Goal: Task Accomplishment & Management: Manage account settings

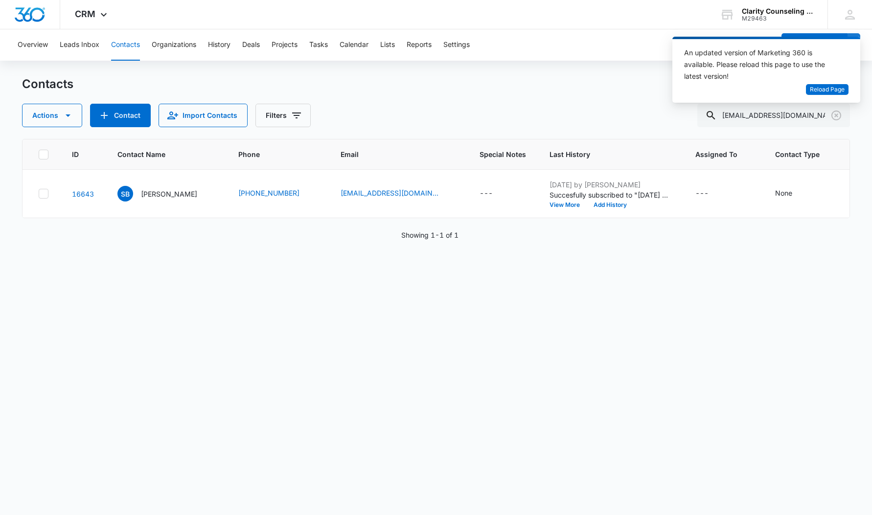
scroll to position [0, 129]
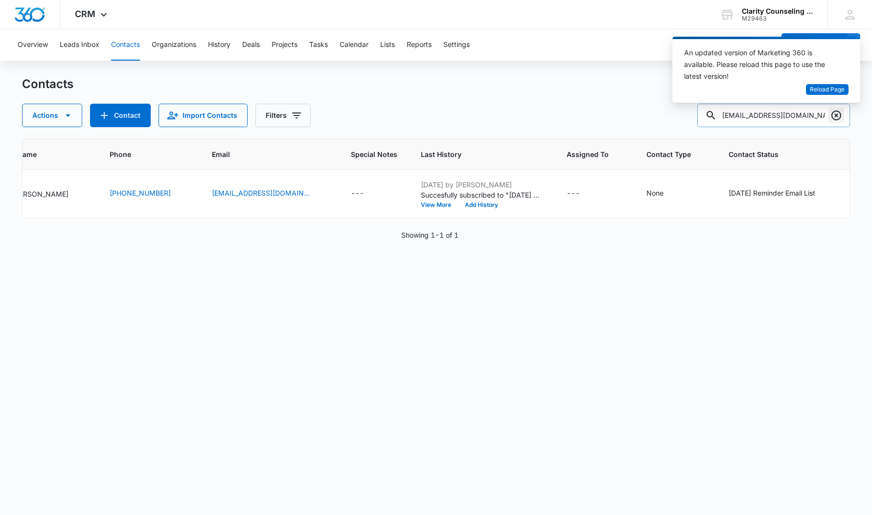
click at [835, 115] on icon "Clear" at bounding box center [836, 116] width 12 height 12
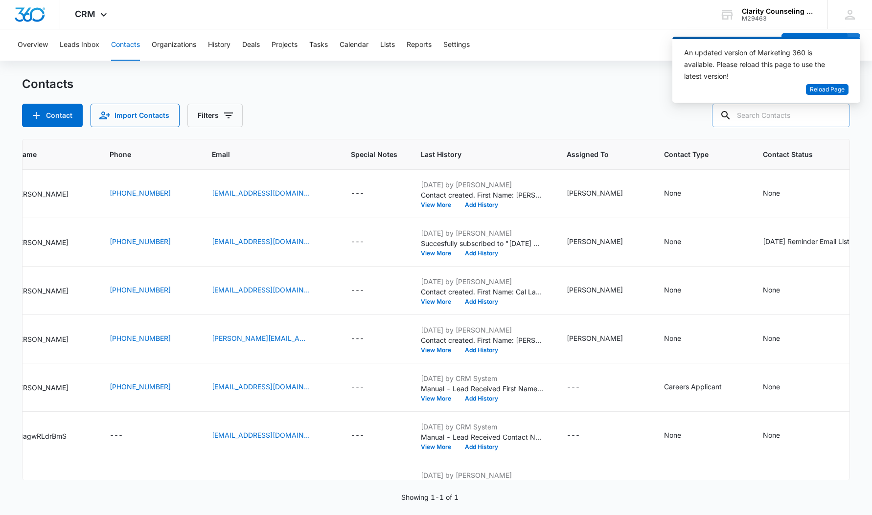
click at [835, 115] on div at bounding box center [836, 115] width 16 height 23
paste input "[EMAIL_ADDRESS][DOMAIN_NAME]"
type input "[EMAIL_ADDRESS][DOMAIN_NAME]"
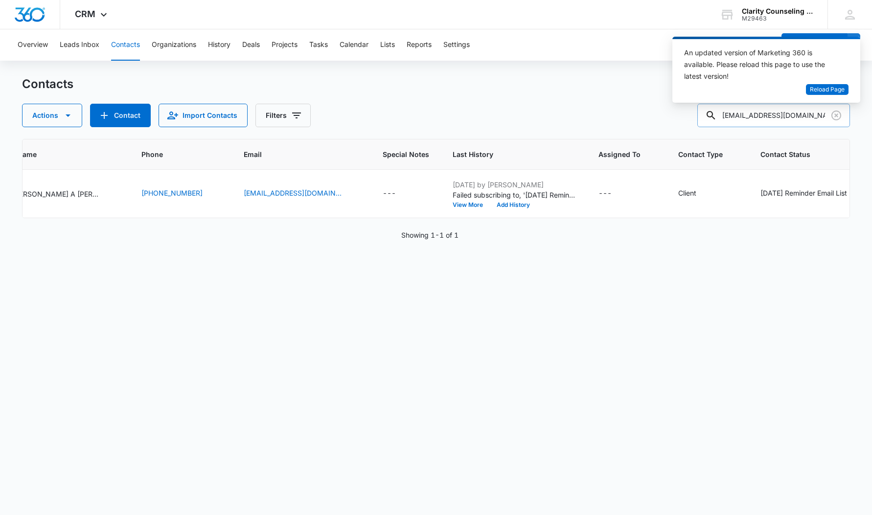
click at [835, 115] on icon "Clear" at bounding box center [836, 116] width 12 height 12
click at [835, 115] on div at bounding box center [836, 115] width 16 height 23
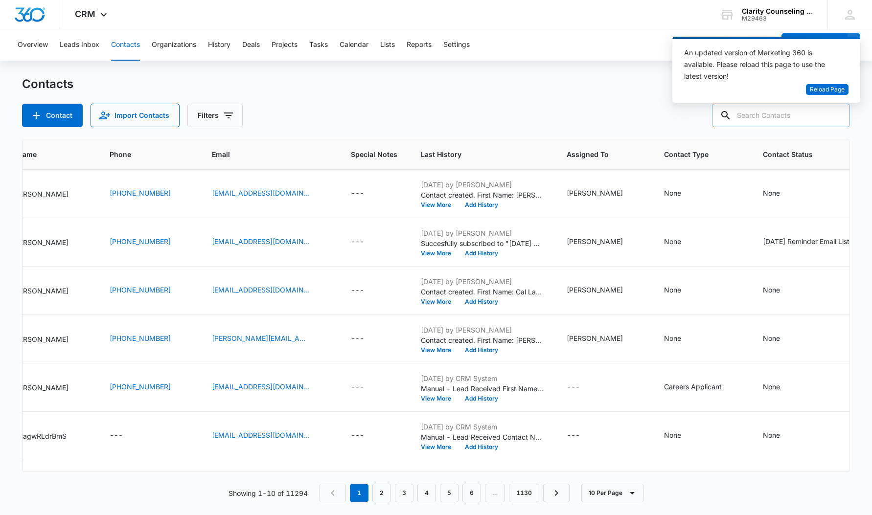
paste input "[PERSON_NAME][EMAIL_ADDRESS][DOMAIN_NAME]"
type input "[PERSON_NAME][EMAIL_ADDRESS][DOMAIN_NAME]"
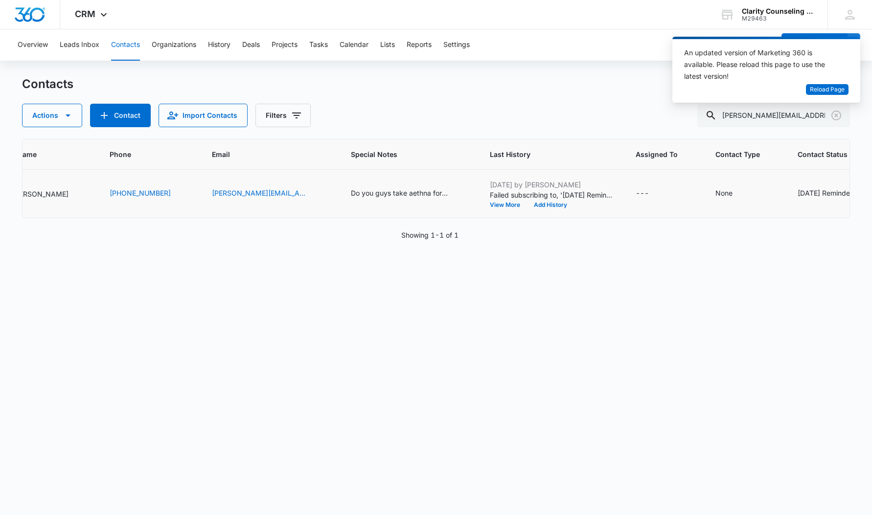
click at [800, 196] on div "[DATE] Reminder Email List" at bounding box center [840, 193] width 87 height 10
click at [697, 188] on icon "Remove Saturday Reminder Email List" at bounding box center [697, 185] width 7 height 7
click at [720, 217] on button "Save" at bounding box center [726, 216] width 29 height 19
click at [835, 112] on icon "Clear" at bounding box center [836, 116] width 12 height 12
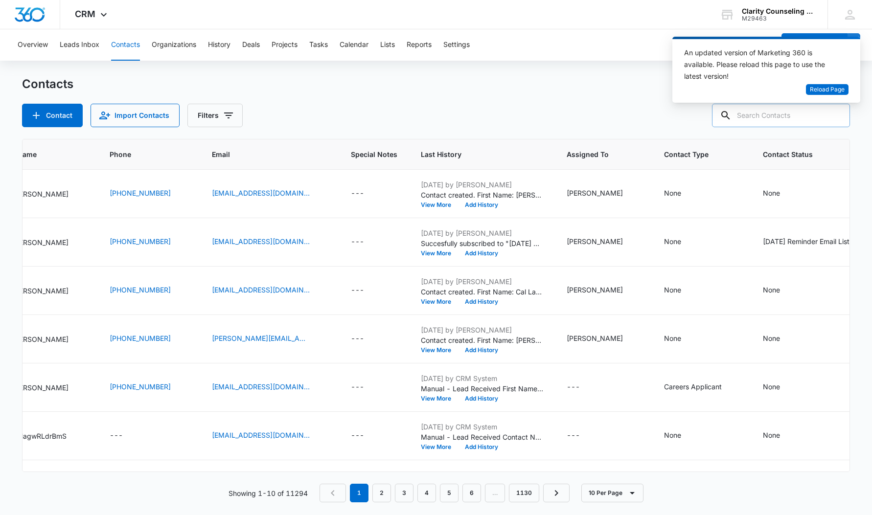
paste input "[EMAIL_ADDRESS][PERSON_NAME][DOMAIN_NAME]"
type input "[EMAIL_ADDRESS][PERSON_NAME][DOMAIN_NAME]"
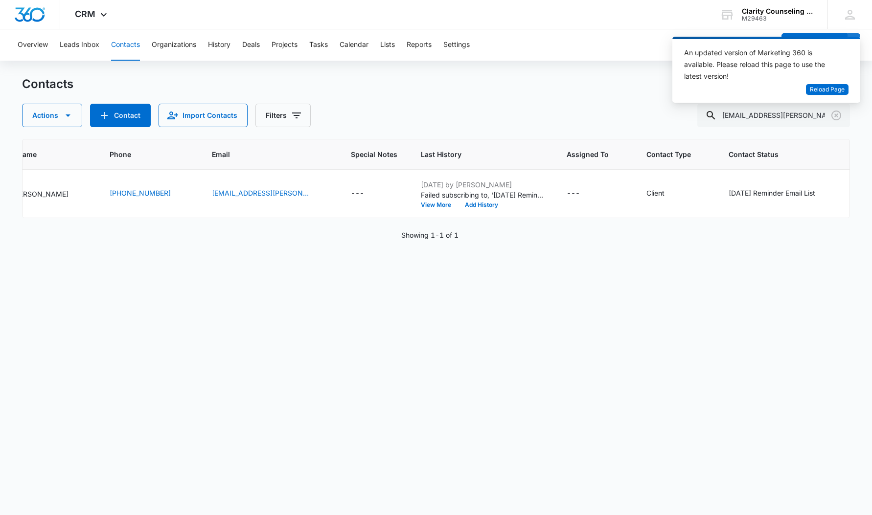
scroll to position [0, 0]
click at [838, 115] on icon "Clear" at bounding box center [836, 116] width 12 height 12
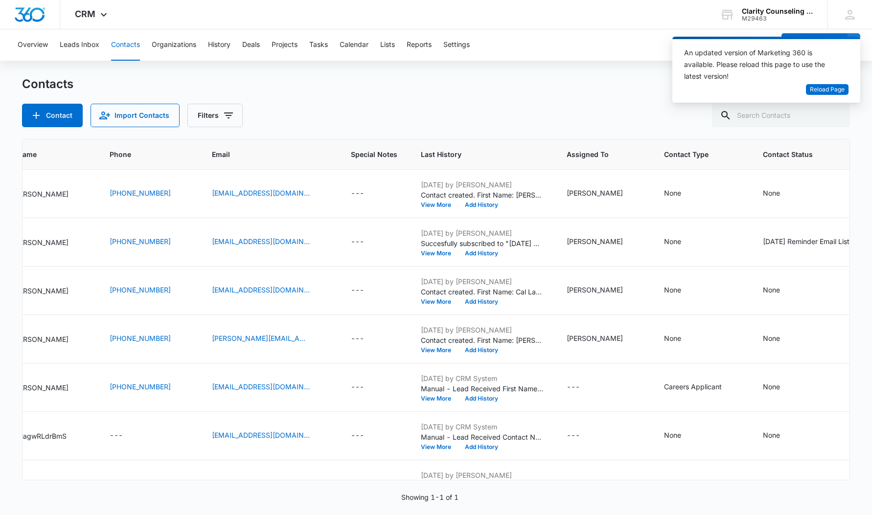
click at [837, 114] on div at bounding box center [836, 115] width 16 height 23
paste input "[EMAIL_ADDRESS][DOMAIN_NAME]"
type input "[EMAIL_ADDRESS][DOMAIN_NAME]"
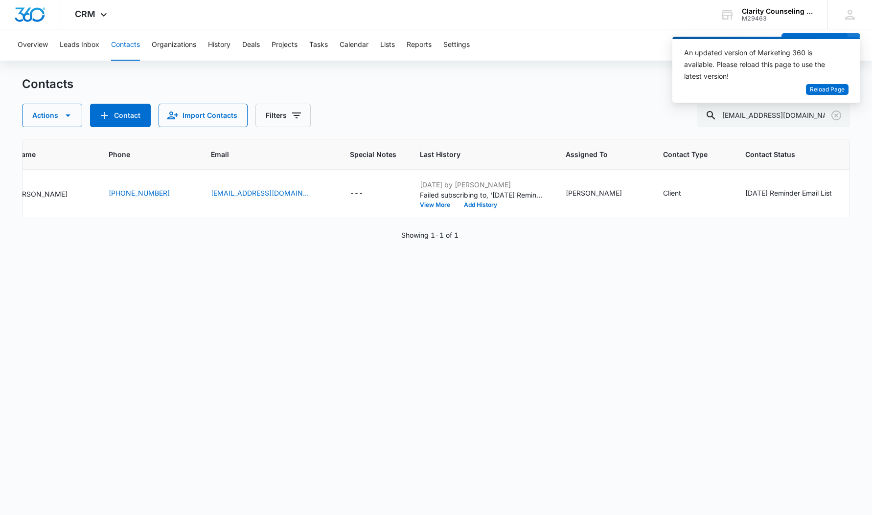
click at [837, 117] on icon "Clear" at bounding box center [836, 116] width 10 height 10
click at [837, 117] on div at bounding box center [836, 115] width 16 height 23
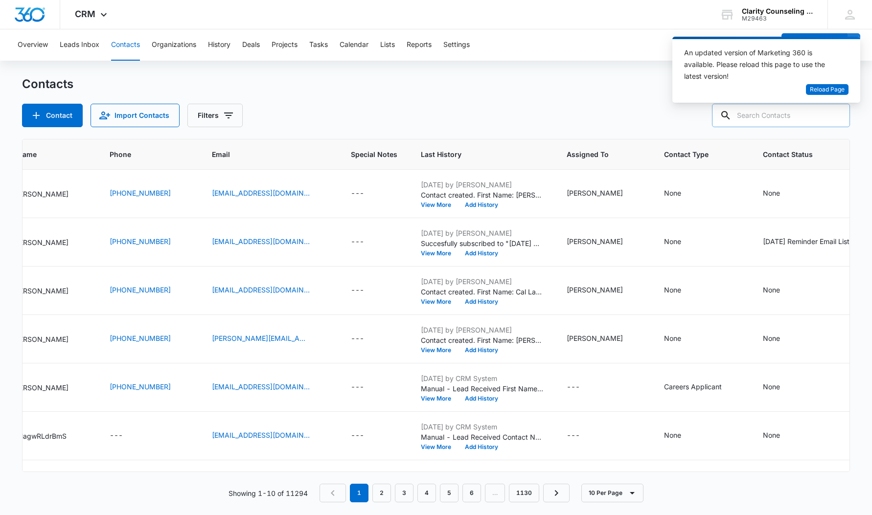
paste input "[PERSON_NAME][EMAIL_ADDRESS][DOMAIN_NAME]"
type input "[PERSON_NAME][EMAIL_ADDRESS][DOMAIN_NAME]"
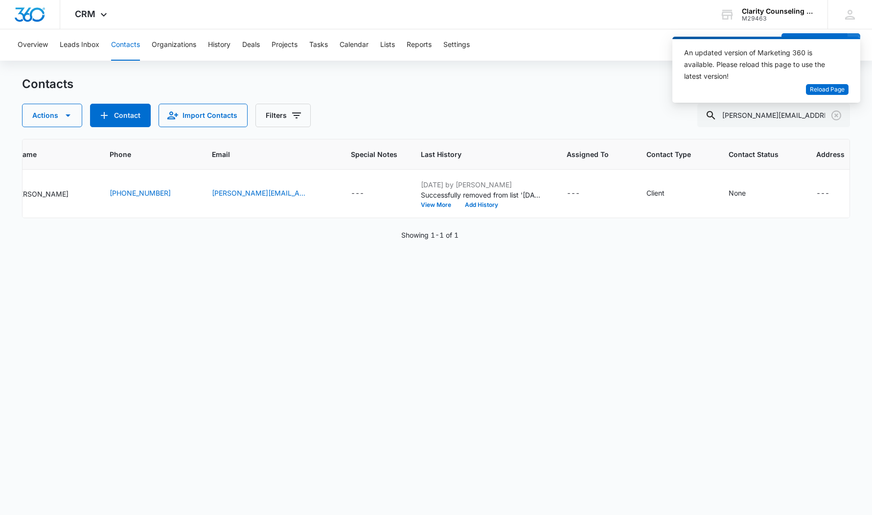
click at [832, 115] on icon "Clear" at bounding box center [836, 116] width 10 height 10
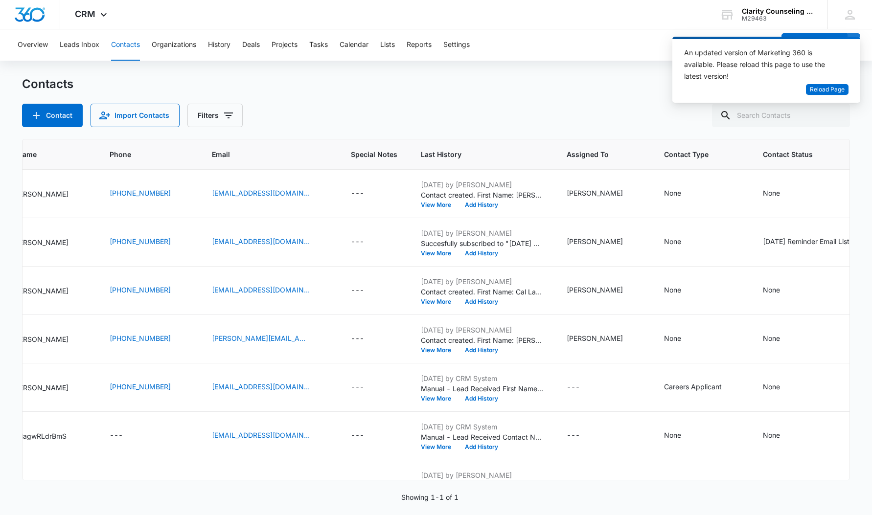
click at [832, 115] on div at bounding box center [836, 115] width 16 height 23
paste input "[EMAIL_ADDRESS][DOMAIN_NAME]"
type input "[EMAIL_ADDRESS][DOMAIN_NAME]"
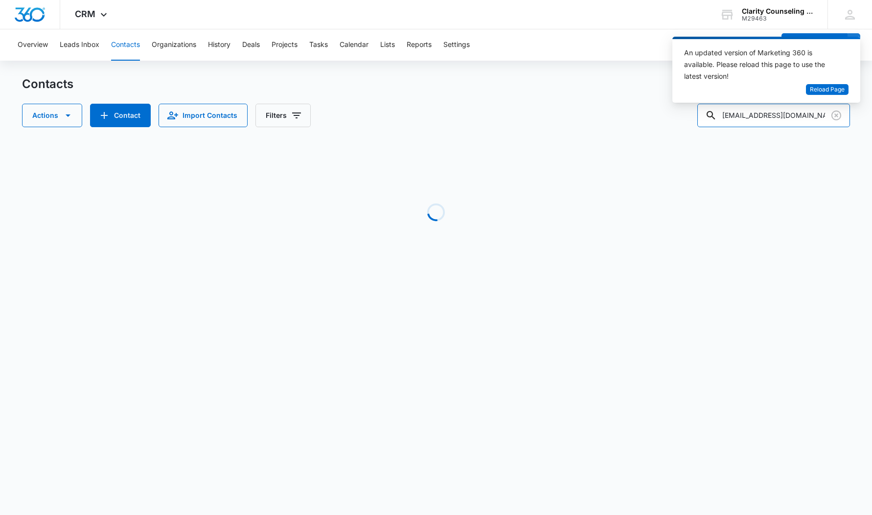
scroll to position [0, 119]
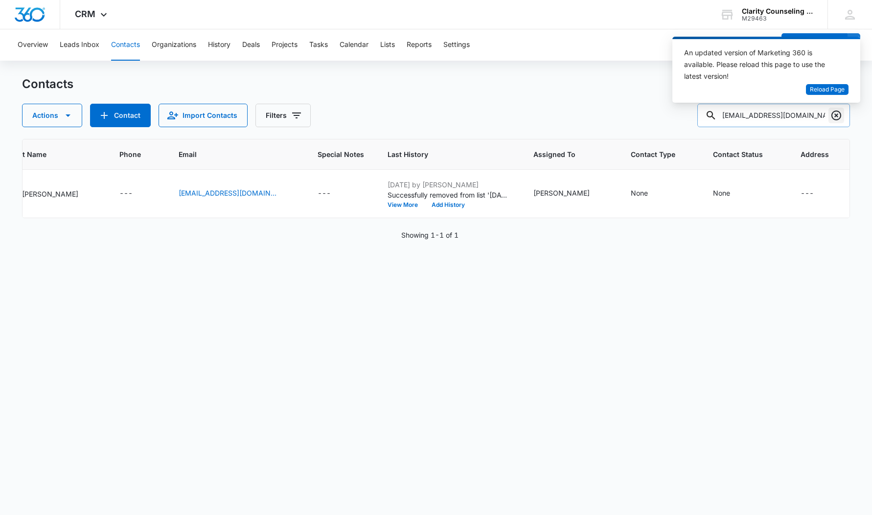
click at [839, 116] on icon "Clear" at bounding box center [836, 116] width 12 height 12
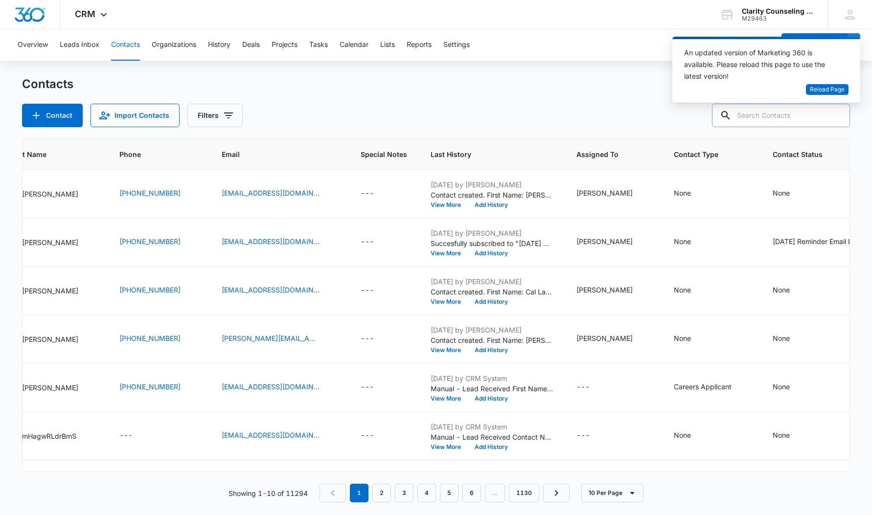
paste input "[EMAIL_ADDRESS][DOMAIN_NAME]"
type input "[EMAIL_ADDRESS][DOMAIN_NAME]"
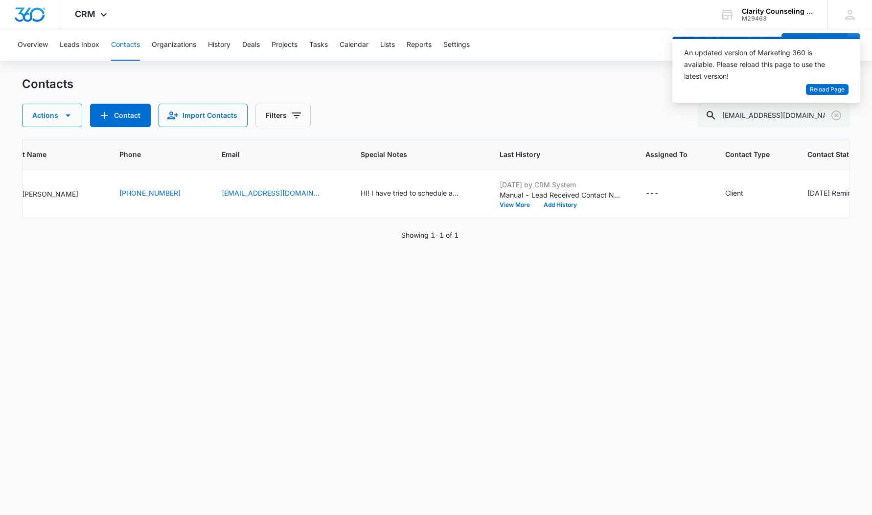
click at [837, 114] on icon "Clear" at bounding box center [836, 116] width 10 height 10
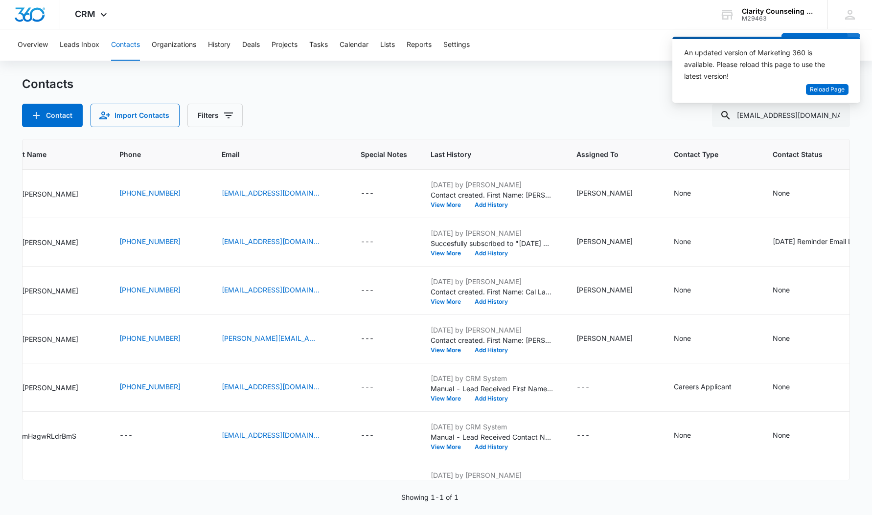
click at [837, 114] on div at bounding box center [836, 115] width 16 height 23
paste input "[EMAIL_ADDRESS][DOMAIN_NAME]"
type input "[EMAIL_ADDRESS][DOMAIN_NAME]"
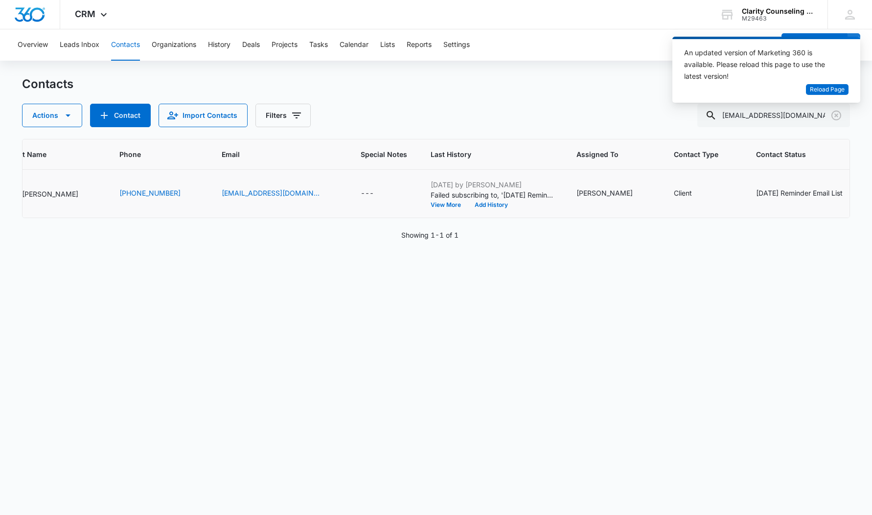
click at [791, 193] on div "[DATE] Reminder Email List" at bounding box center [799, 193] width 87 height 10
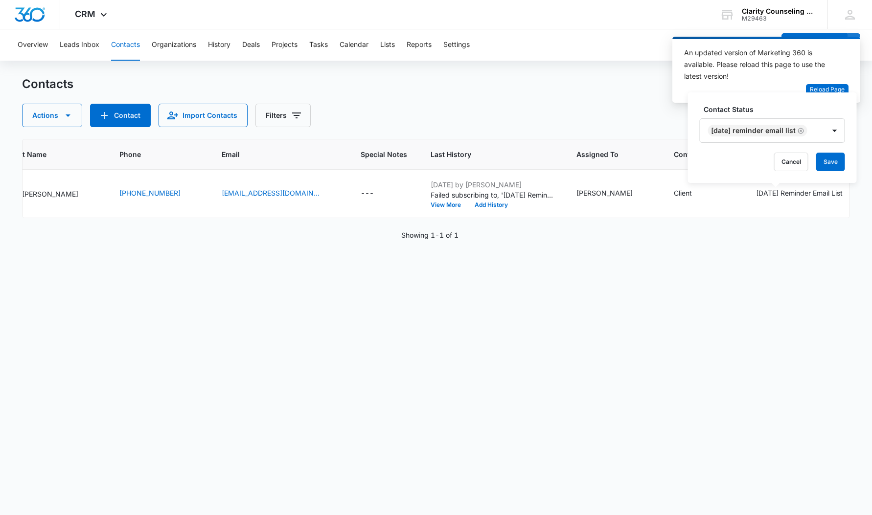
click at [804, 132] on icon "Remove Saturday Reminder Email List" at bounding box center [800, 130] width 7 height 7
click at [780, 158] on button "Save" at bounding box center [775, 162] width 29 height 19
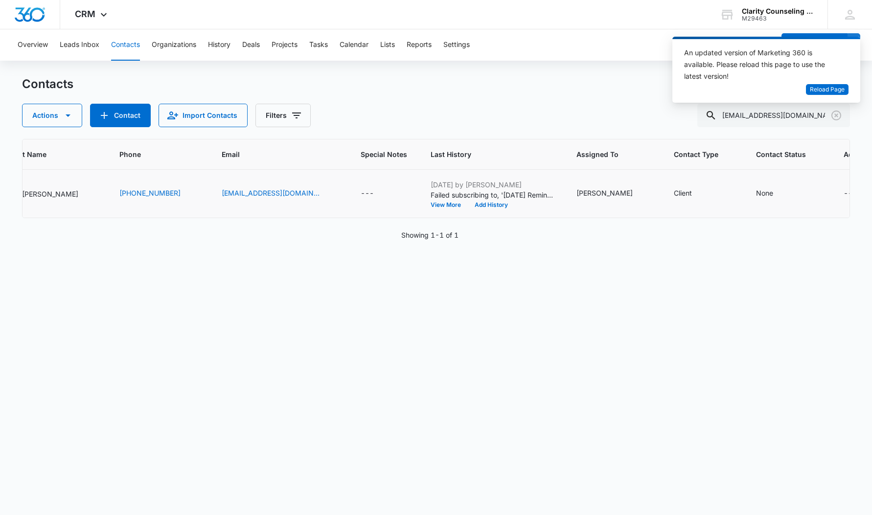
click at [836, 115] on icon "Clear" at bounding box center [836, 116] width 10 height 10
click at [836, 115] on div at bounding box center [836, 115] width 16 height 23
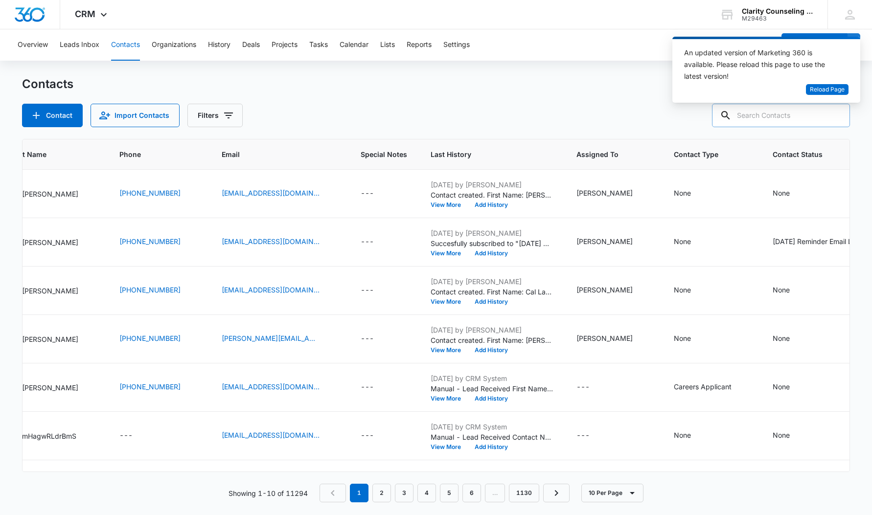
scroll to position [0, 0]
paste input "[PERSON_NAME][EMAIL_ADDRESS][DOMAIN_NAME]"
type input "[PERSON_NAME][EMAIL_ADDRESS][DOMAIN_NAME]"
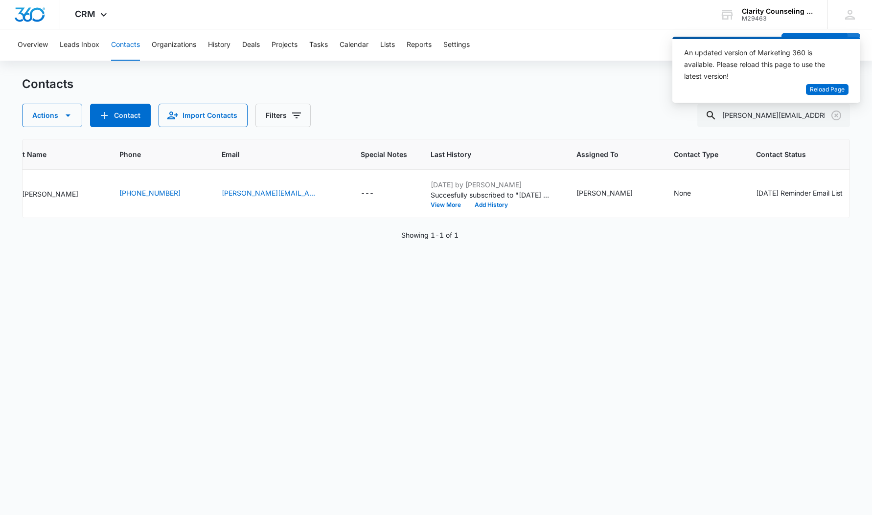
click at [837, 116] on icon "Clear" at bounding box center [836, 116] width 10 height 10
click at [837, 116] on div at bounding box center [836, 115] width 16 height 23
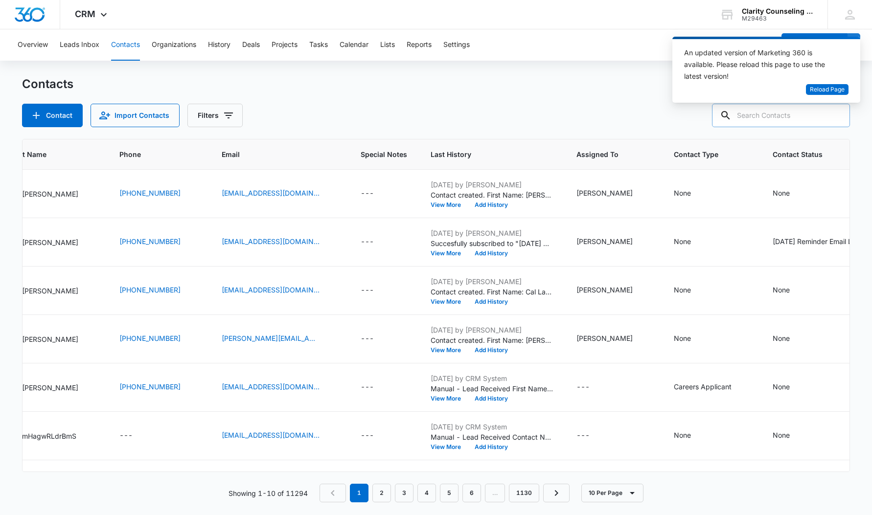
paste input "[EMAIL_ADDRESS][PERSON_NAME][DOMAIN_NAME]"
type input "[EMAIL_ADDRESS][PERSON_NAME][DOMAIN_NAME]"
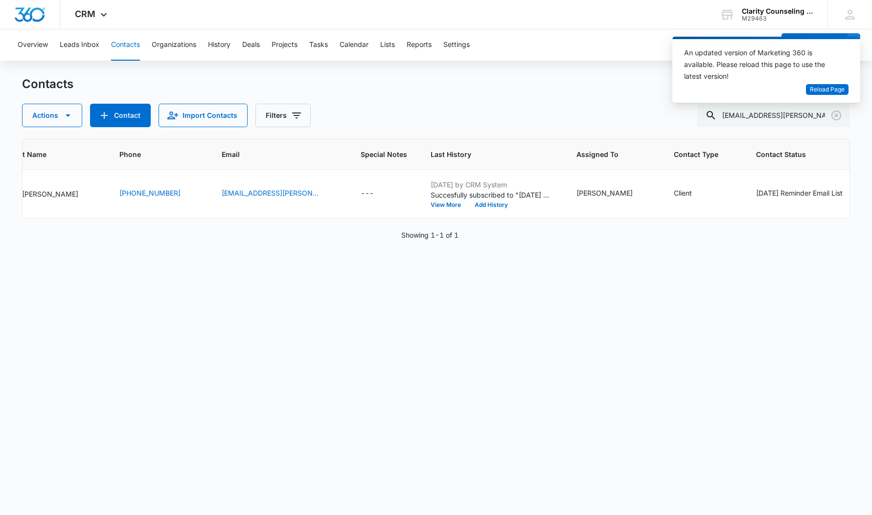
click at [836, 117] on icon "Clear" at bounding box center [836, 116] width 12 height 12
click at [836, 117] on div at bounding box center [836, 115] width 16 height 23
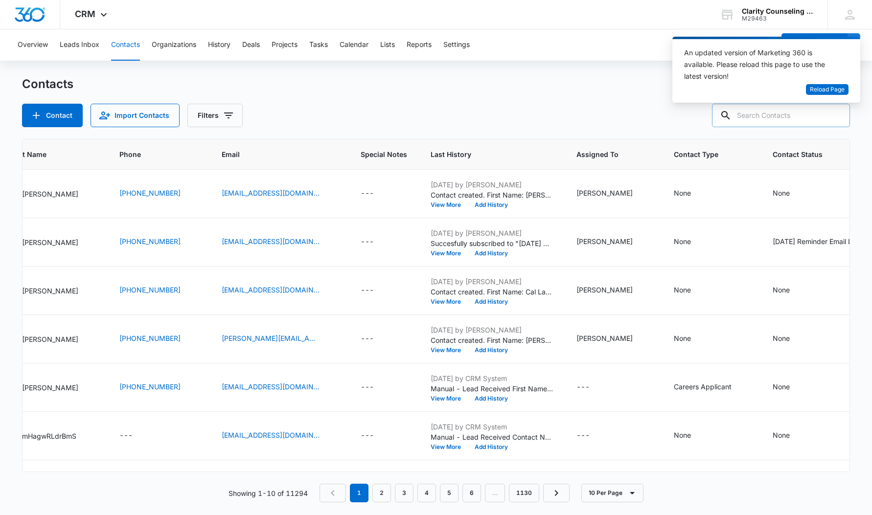
paste input "[EMAIL_ADDRESS][DOMAIN_NAME]"
type input "[EMAIL_ADDRESS][DOMAIN_NAME]"
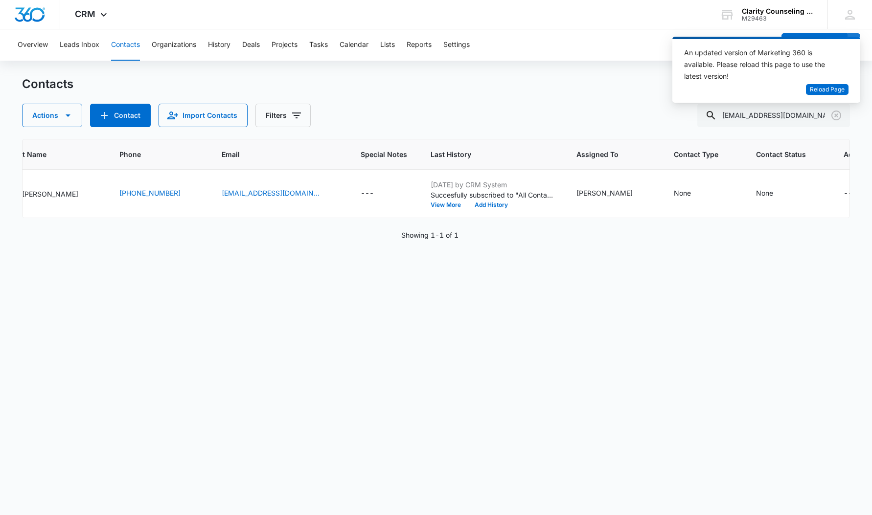
click at [838, 113] on icon "Clear" at bounding box center [836, 116] width 12 height 12
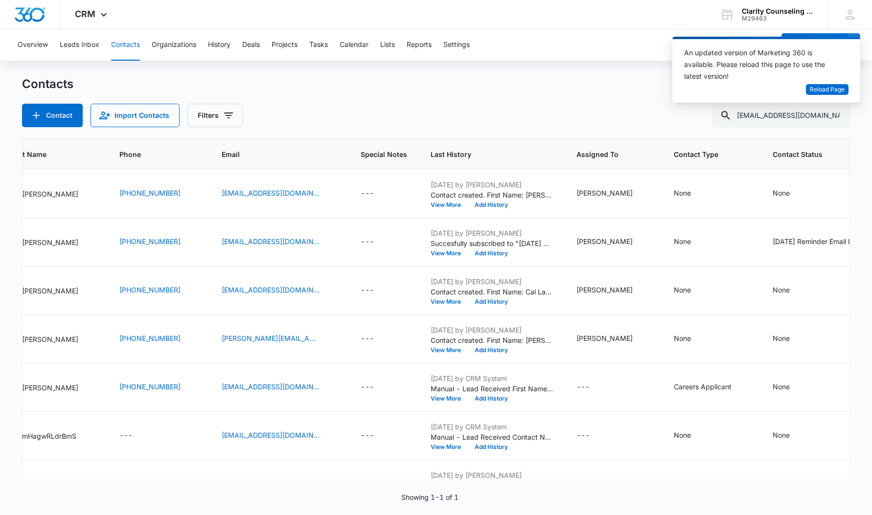
click at [838, 113] on div at bounding box center [836, 115] width 16 height 23
paste input "[EMAIL_ADDRESS][DOMAIN_NAME]"
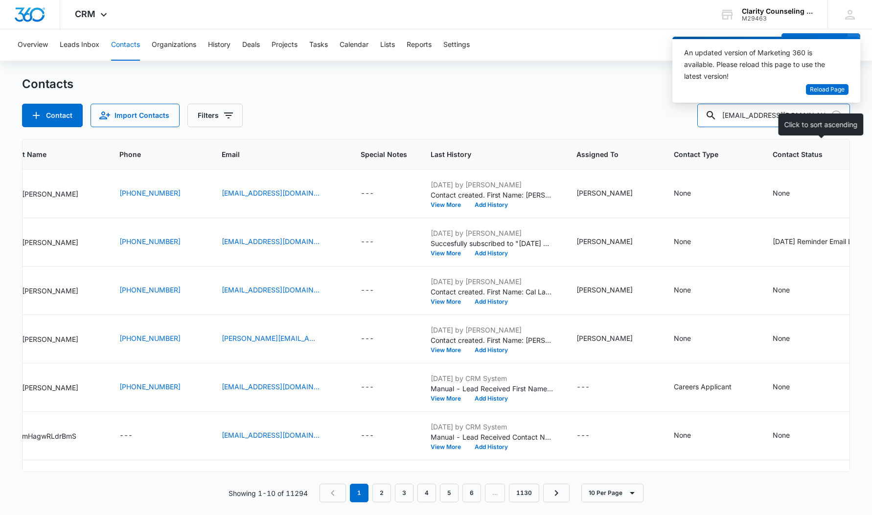
type input "[EMAIL_ADDRESS][DOMAIN_NAME]"
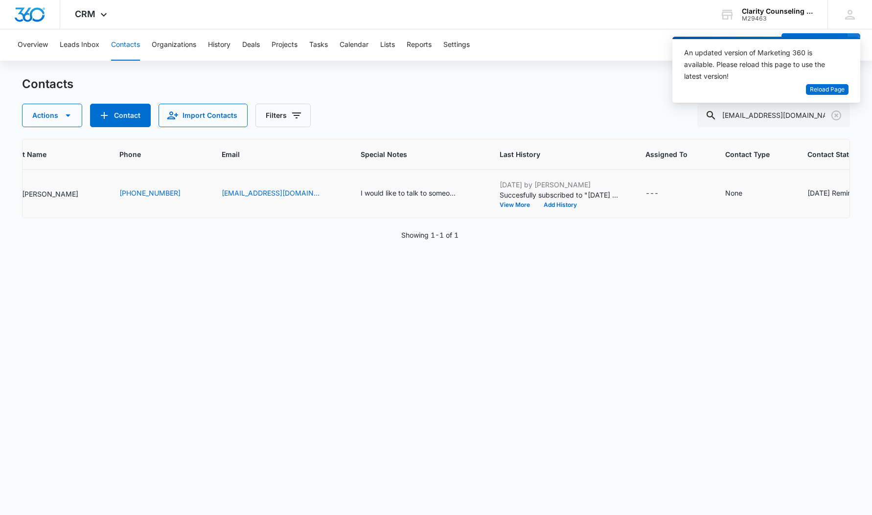
click at [807, 193] on div "[DATE] Reminder Email List" at bounding box center [850, 193] width 87 height 10
click at [715, 187] on icon "Remove Saturday Reminder Email List" at bounding box center [718, 185] width 7 height 7
click at [737, 209] on button "Save" at bounding box center [748, 216] width 29 height 19
click at [836, 113] on icon "Clear" at bounding box center [836, 116] width 12 height 12
click at [836, 113] on div at bounding box center [836, 115] width 16 height 23
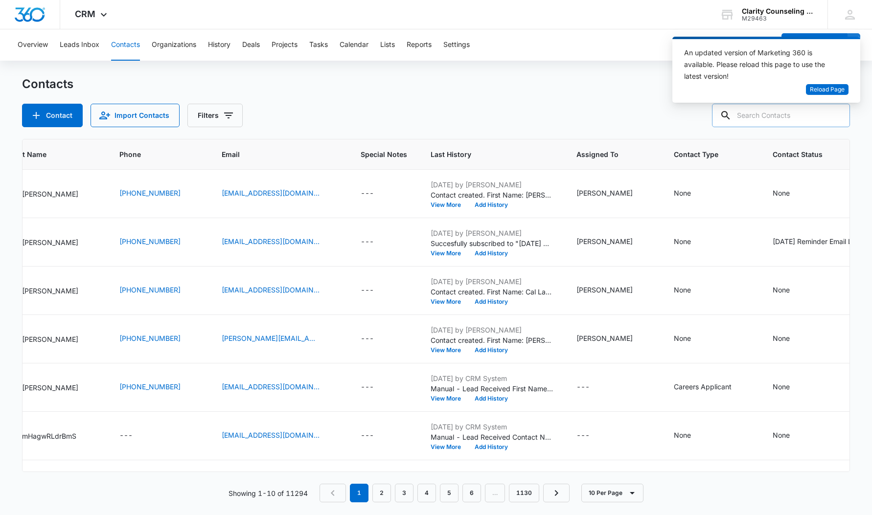
paste input "[EMAIL_ADDRESS][DOMAIN_NAME]"
type input "[EMAIL_ADDRESS][DOMAIN_NAME]"
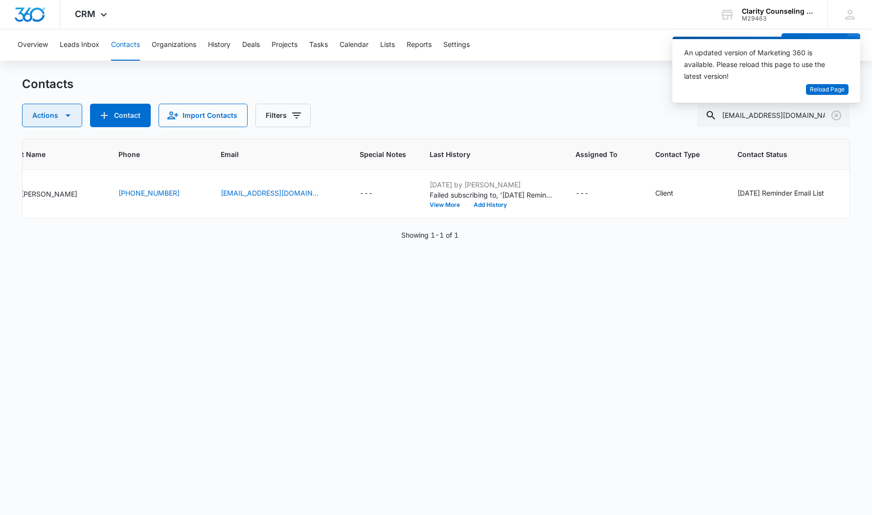
click at [835, 115] on icon "Clear" at bounding box center [836, 116] width 10 height 10
click at [835, 115] on div at bounding box center [836, 115] width 16 height 23
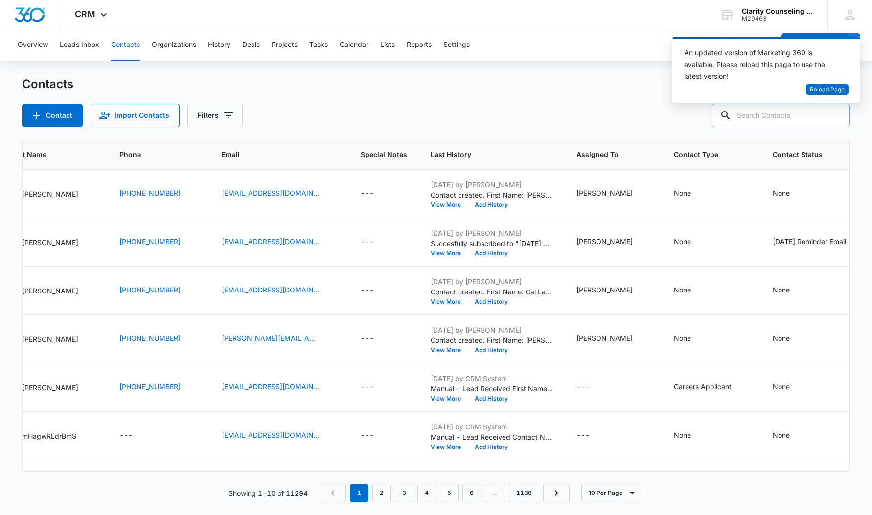
paste input "[EMAIL_ADDRESS][DOMAIN_NAME]"
type input "[EMAIL_ADDRESS][DOMAIN_NAME]"
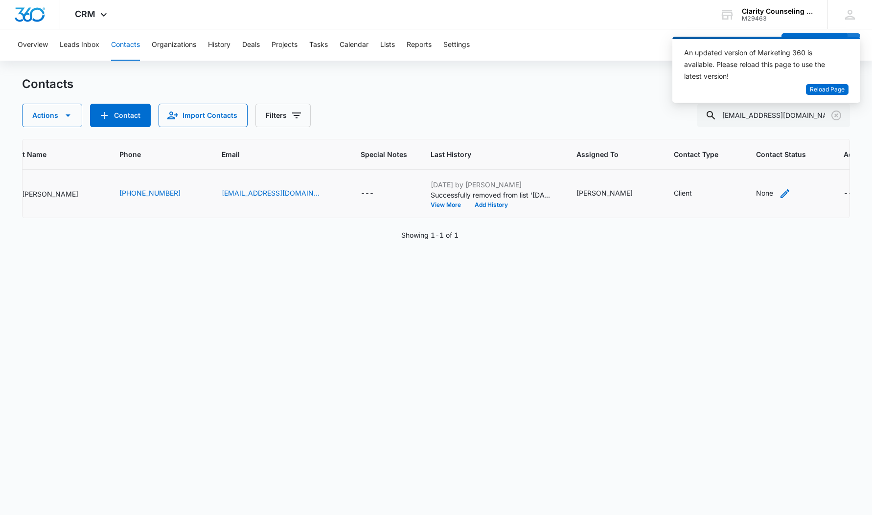
click at [756, 197] on div "None" at bounding box center [764, 193] width 17 height 10
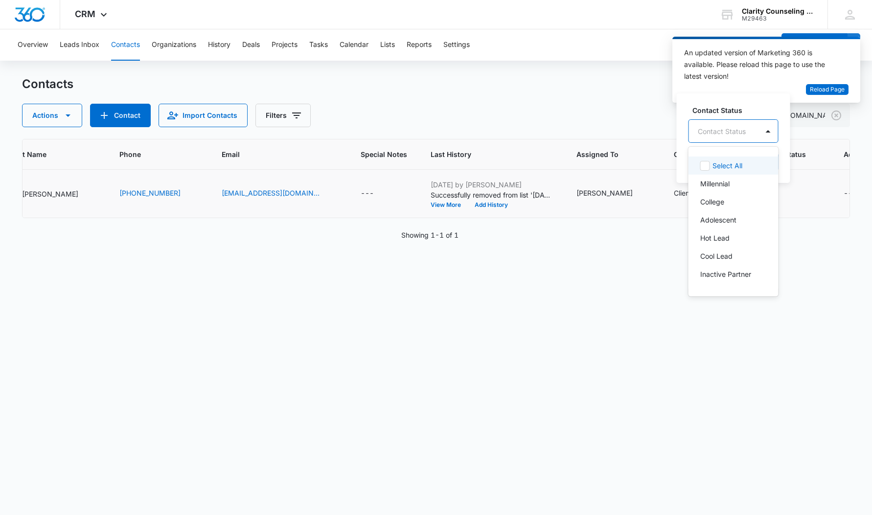
click at [730, 132] on div at bounding box center [722, 131] width 48 height 12
click at [717, 202] on p "[DATE] Reminder Email List" at bounding box center [732, 202] width 65 height 21
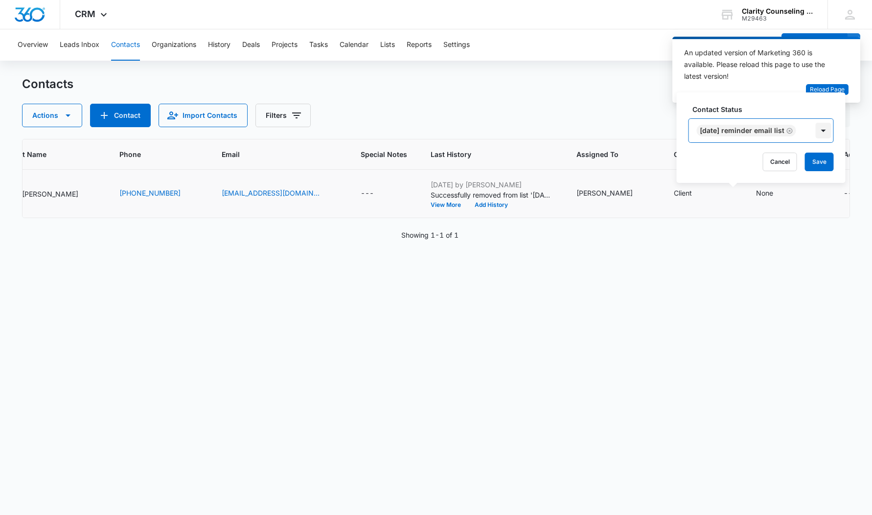
click at [831, 130] on div at bounding box center [823, 131] width 16 height 16
click at [826, 160] on button "Save" at bounding box center [819, 162] width 29 height 19
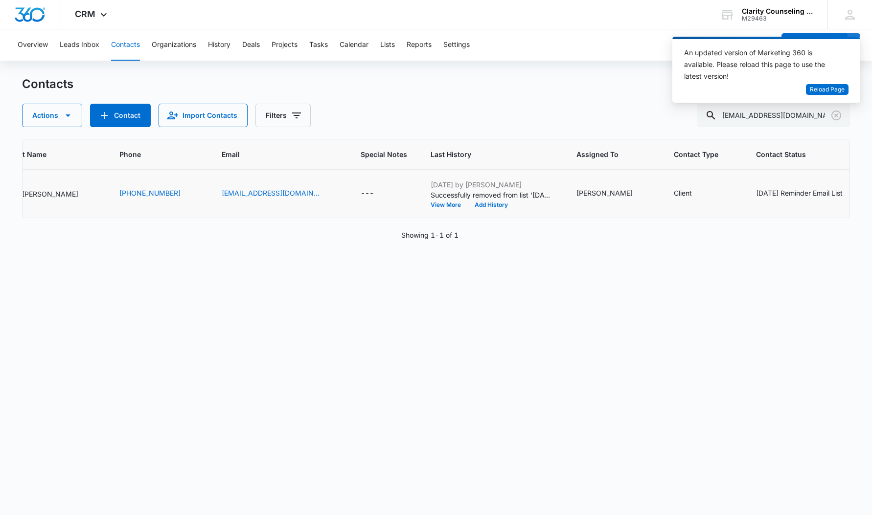
click at [835, 119] on icon "Clear" at bounding box center [836, 116] width 12 height 12
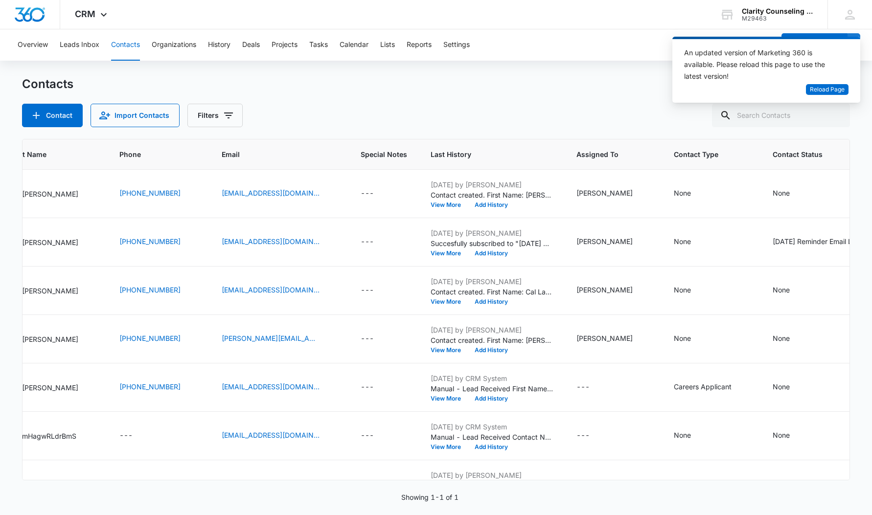
drag, startPoint x: 0, startPoint y: 189, endPoint x: 834, endPoint y: 119, distance: 837.0
click at [835, 119] on div at bounding box center [836, 115] width 16 height 23
paste input "[EMAIL_ADDRESS][DOMAIN_NAME]"
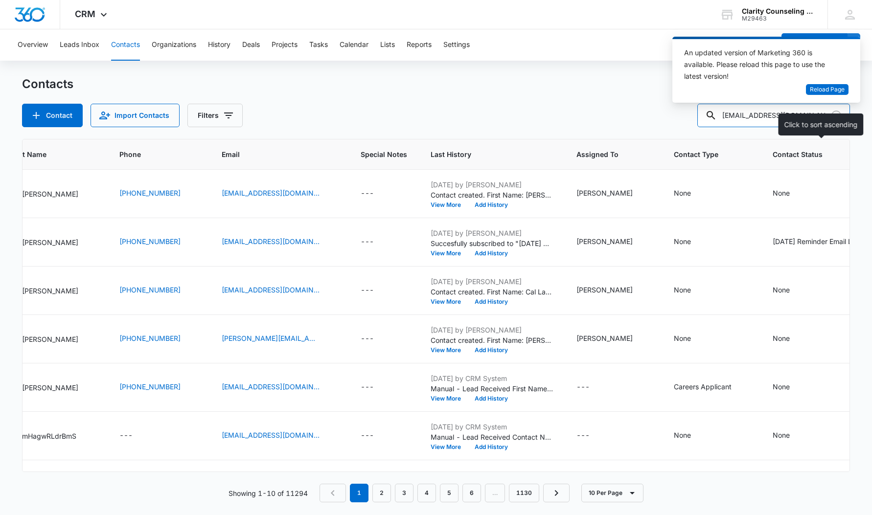
type input "[EMAIL_ADDRESS][DOMAIN_NAME]"
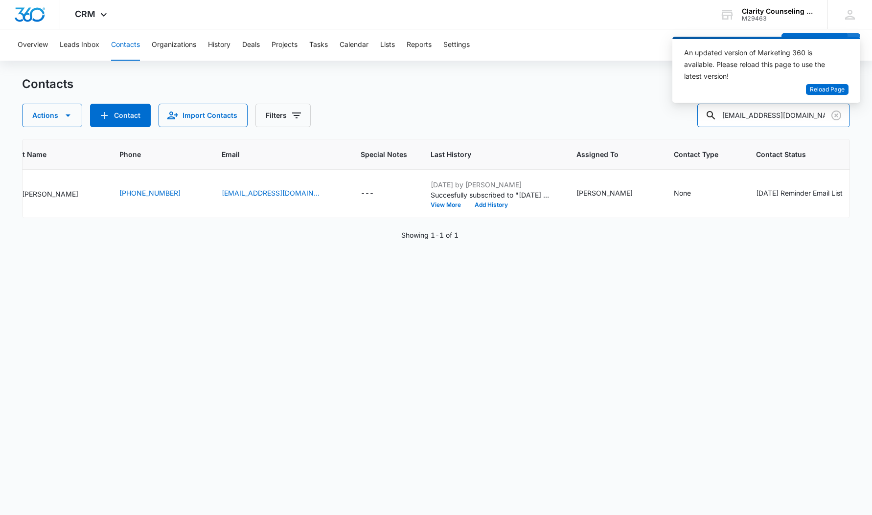
scroll to position [0, 119]
click at [840, 113] on icon "Clear" at bounding box center [836, 116] width 10 height 10
click at [840, 113] on div at bounding box center [836, 115] width 16 height 23
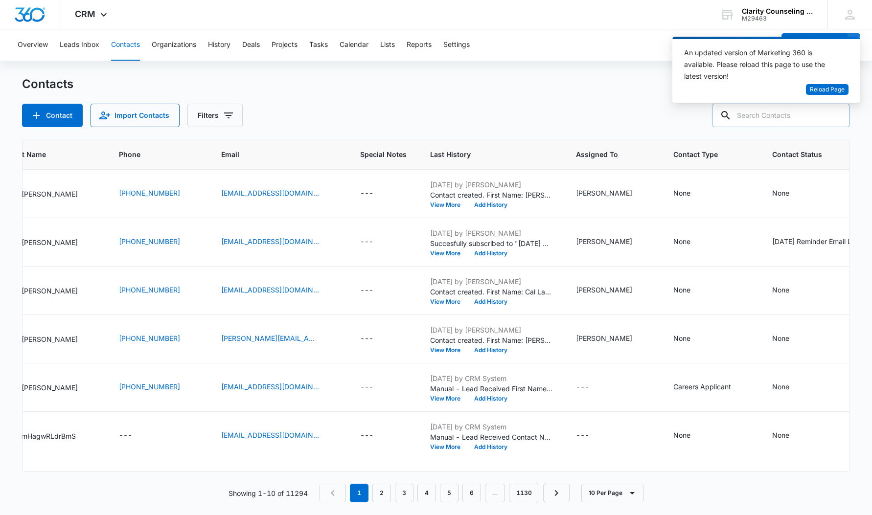
paste input "[EMAIL_ADDRESS][DOMAIN_NAME]"
type input "[EMAIL_ADDRESS][DOMAIN_NAME]"
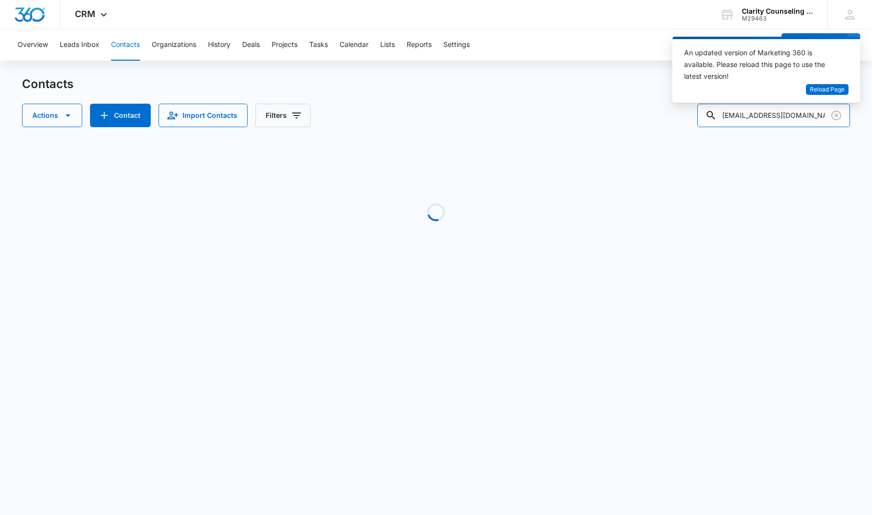
scroll to position [0, 109]
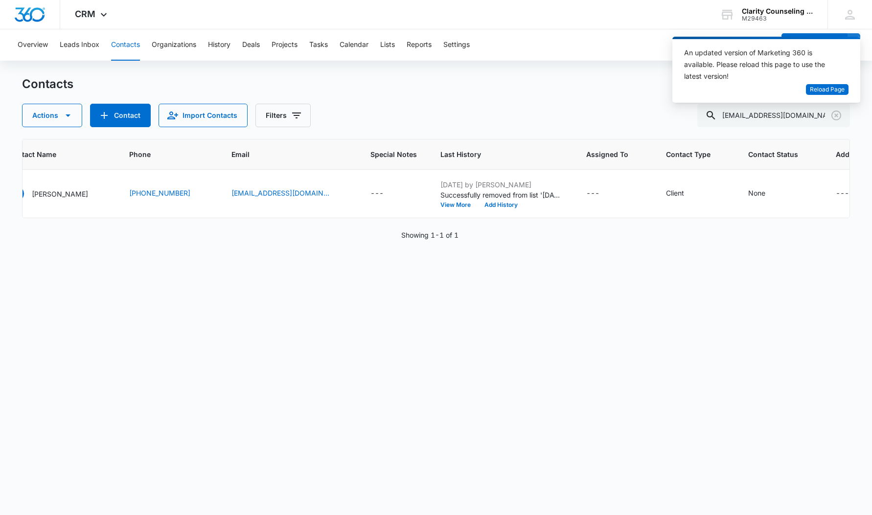
click at [838, 116] on icon "Clear" at bounding box center [836, 116] width 12 height 12
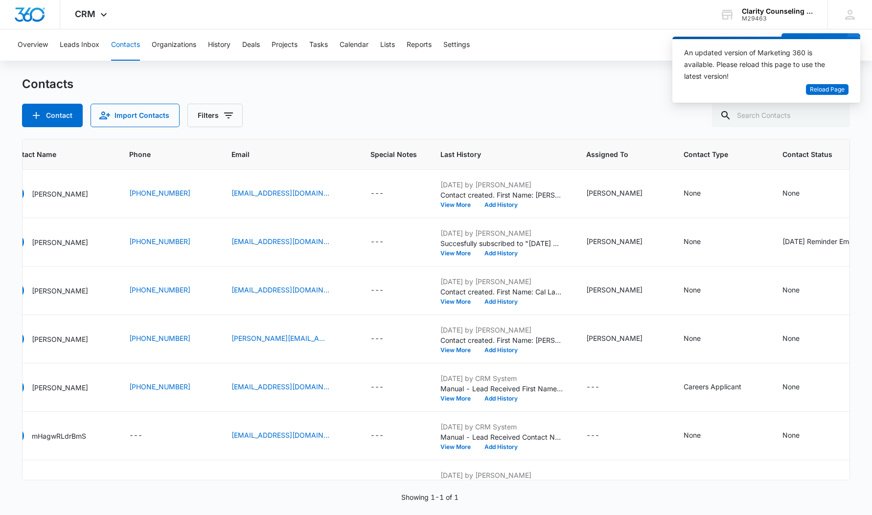
click at [838, 116] on div at bounding box center [836, 115] width 16 height 23
paste input "[EMAIL_ADDRESS][DOMAIN_NAME]"
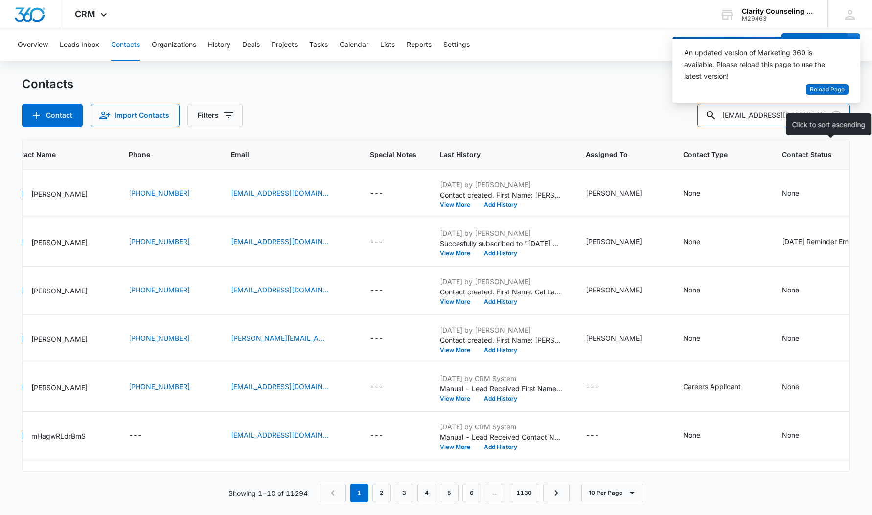
type input "[EMAIL_ADDRESS][DOMAIN_NAME]"
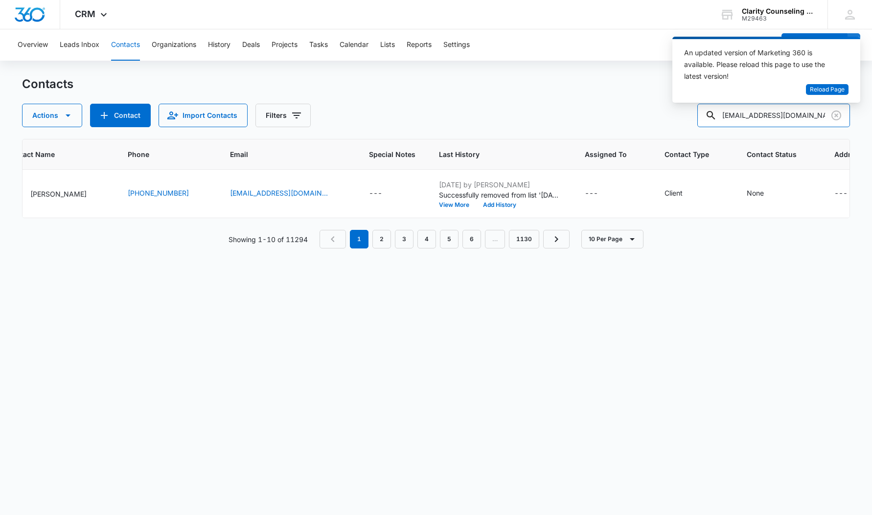
scroll to position [0, 94]
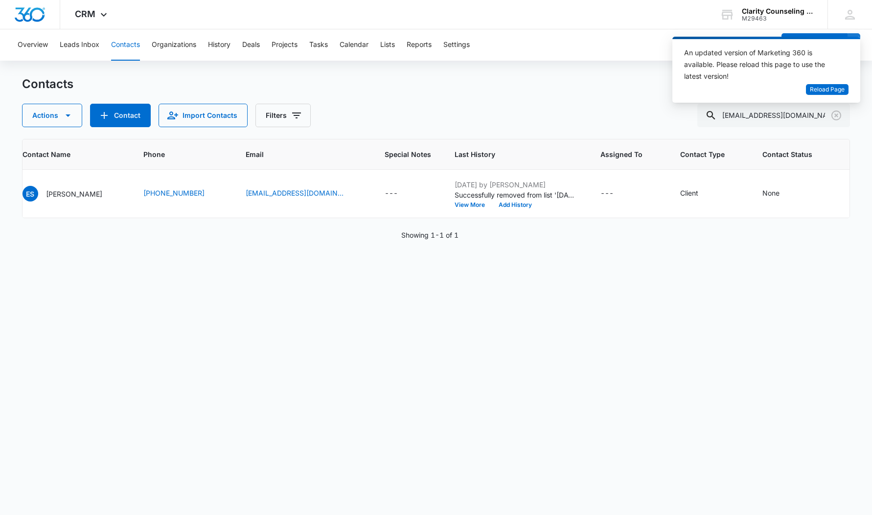
click at [842, 116] on icon "Clear" at bounding box center [836, 116] width 12 height 12
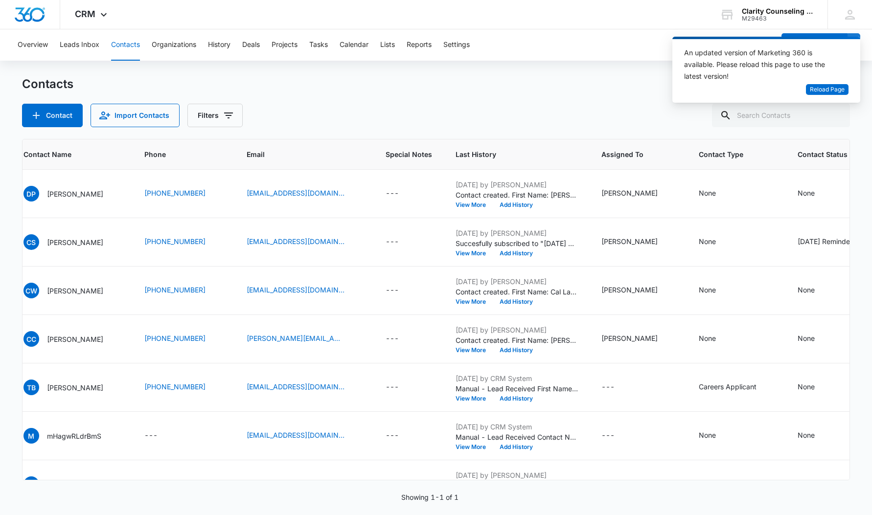
click at [842, 116] on div at bounding box center [836, 115] width 16 height 23
paste input "[EMAIL_ADDRESS][DOMAIN_NAME]"
type input "[EMAIL_ADDRESS][DOMAIN_NAME]"
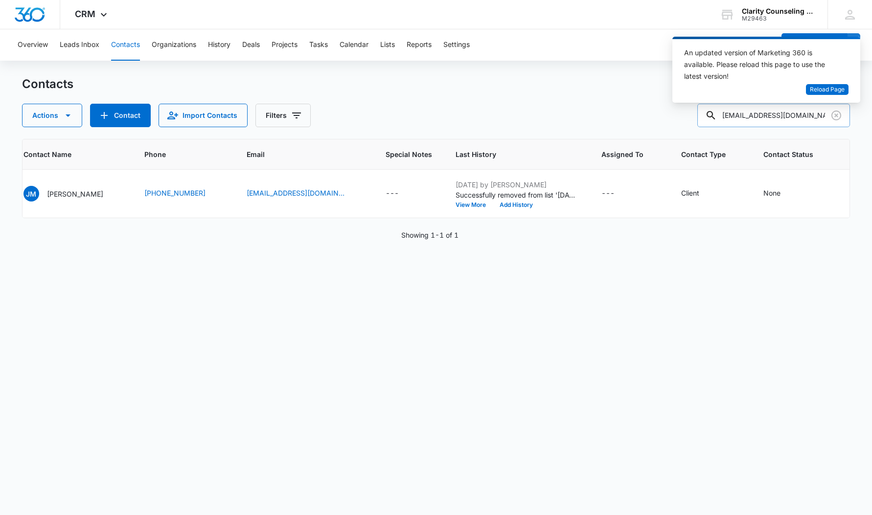
click at [836, 117] on icon "Clear" at bounding box center [836, 116] width 12 height 12
click at [836, 117] on div at bounding box center [836, 115] width 16 height 23
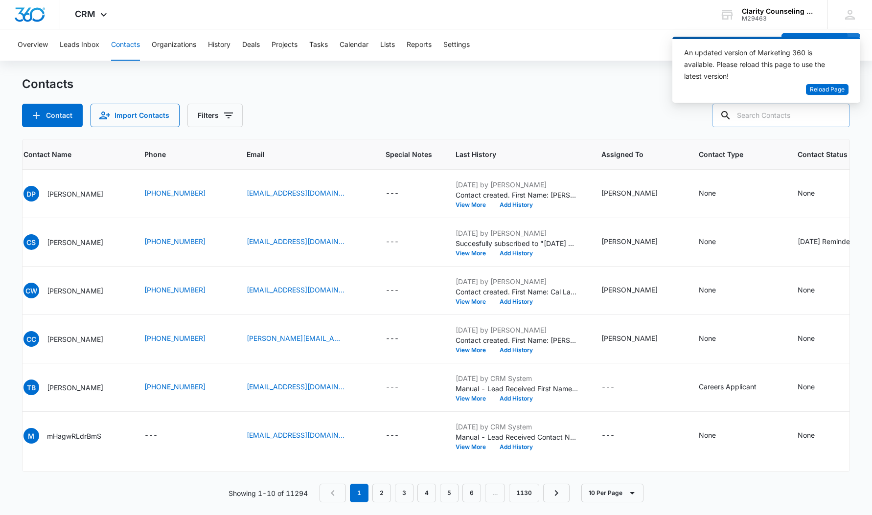
paste input "[EMAIL_ADDRESS][DOMAIN_NAME]"
type input "[EMAIL_ADDRESS][DOMAIN_NAME]"
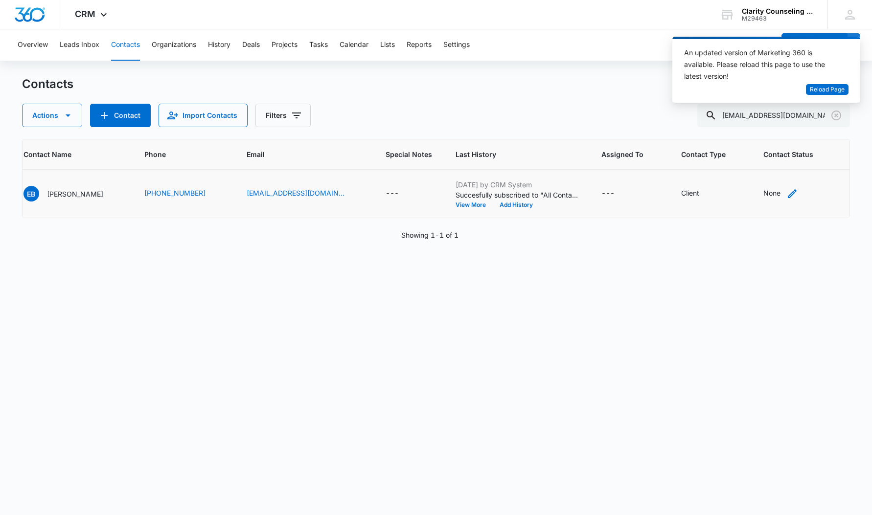
click at [763, 195] on div "None" at bounding box center [771, 193] width 17 height 10
click at [753, 124] on div "Contact Status" at bounding box center [735, 131] width 69 height 22
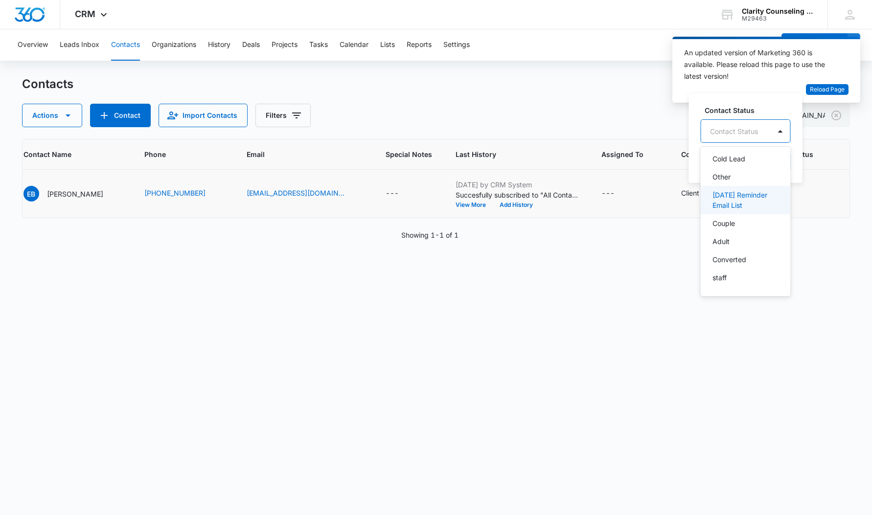
click at [753, 198] on p "[DATE] Reminder Email List" at bounding box center [744, 200] width 65 height 21
click at [843, 130] on div at bounding box center [836, 131] width 16 height 16
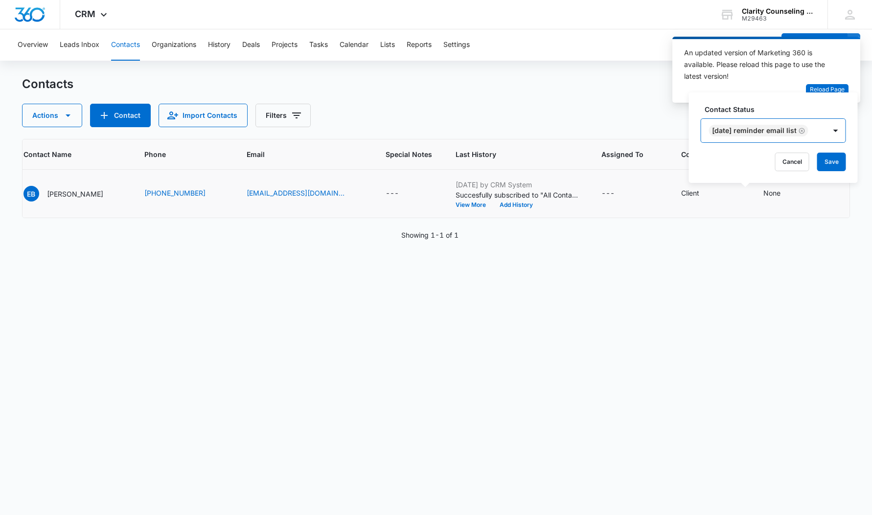
click at [842, 157] on button "Save" at bounding box center [831, 162] width 29 height 19
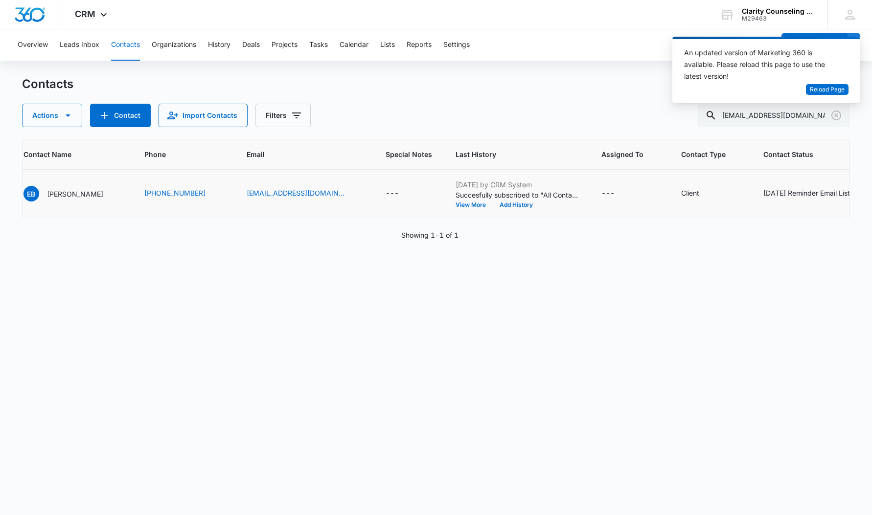
click at [836, 116] on icon "Clear" at bounding box center [836, 116] width 10 height 10
drag, startPoint x: 2, startPoint y: 132, endPoint x: 834, endPoint y: 116, distance: 831.7
click at [836, 116] on div at bounding box center [836, 115] width 16 height 23
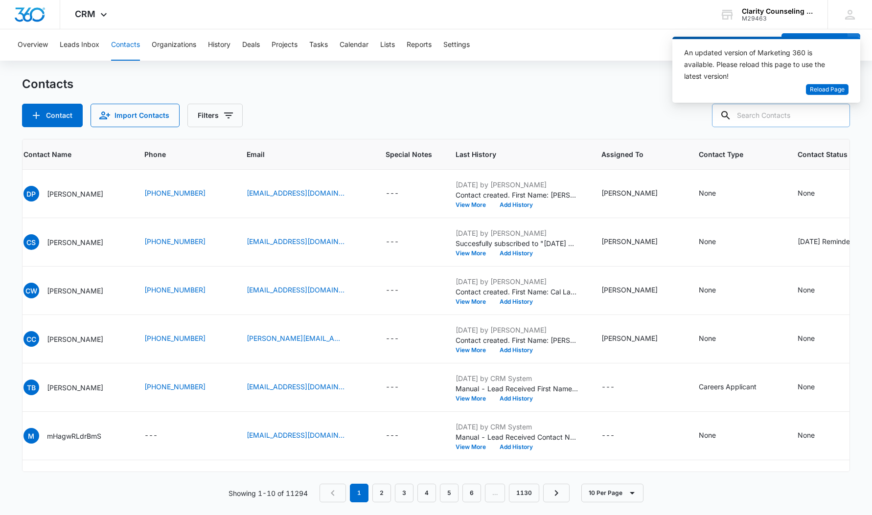
scroll to position [0, 0]
paste input "[EMAIL_ADDRESS][DOMAIN_NAME]"
type input "[EMAIL_ADDRESS][DOMAIN_NAME]"
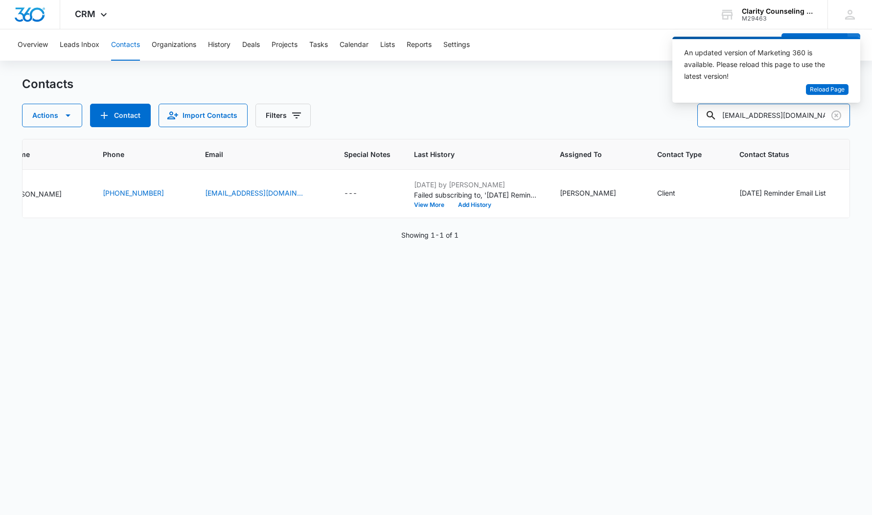
scroll to position [0, 0]
click at [836, 115] on icon "Clear" at bounding box center [836, 116] width 10 height 10
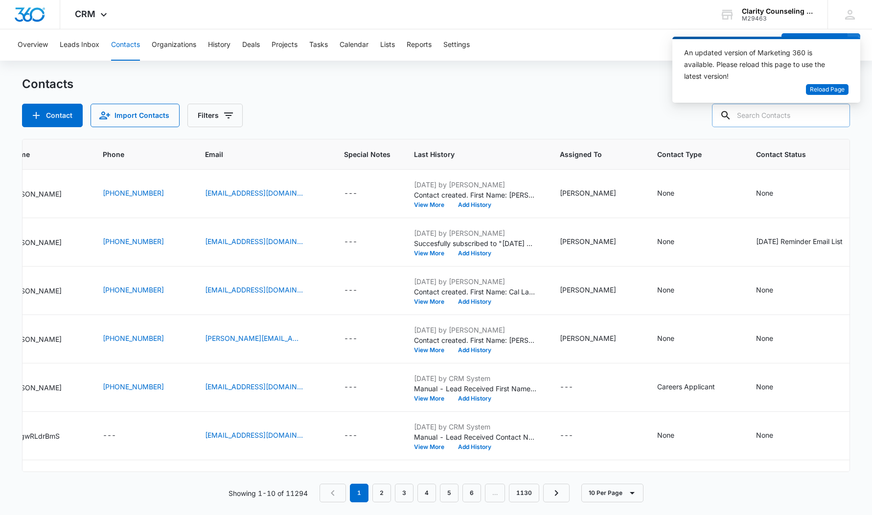
paste input "[EMAIL_ADDRESS][DOMAIN_NAME]"
type input "[EMAIL_ADDRESS][DOMAIN_NAME]"
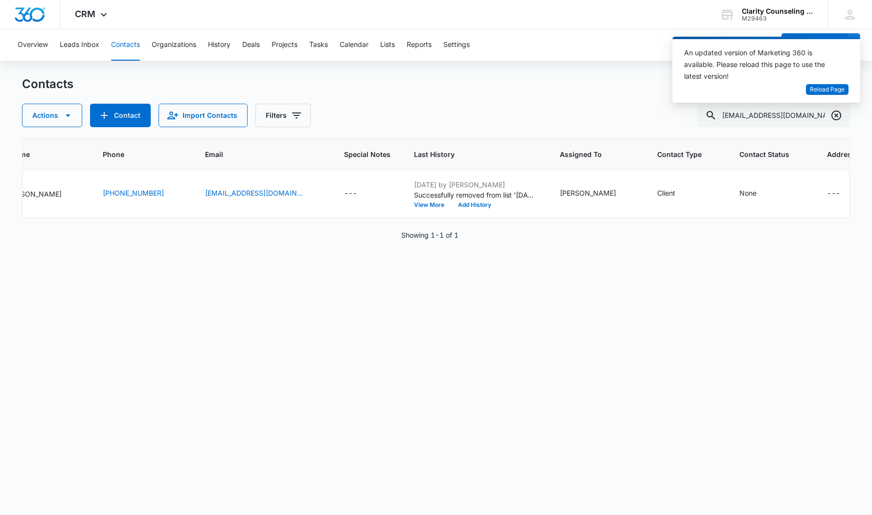
click at [834, 119] on icon "Clear" at bounding box center [836, 116] width 10 height 10
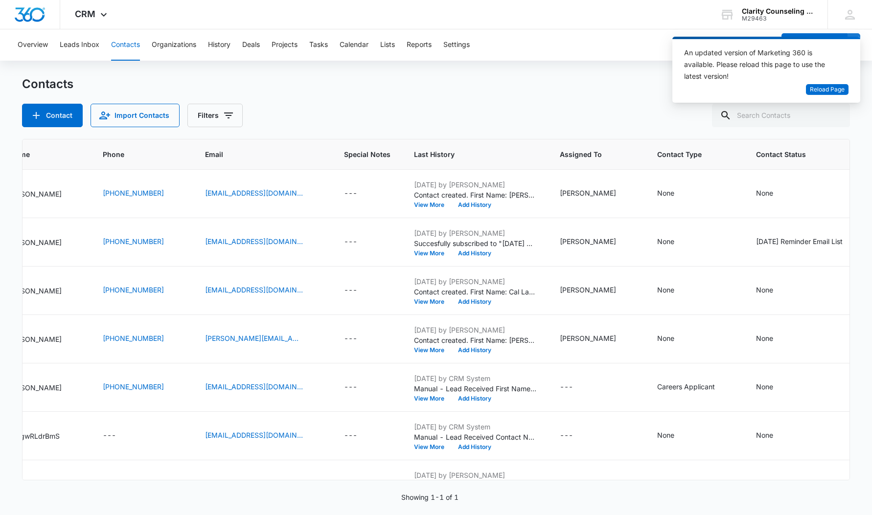
click at [834, 119] on div at bounding box center [836, 115] width 16 height 23
paste input "[EMAIL_ADDRESS][DOMAIN_NAME]"
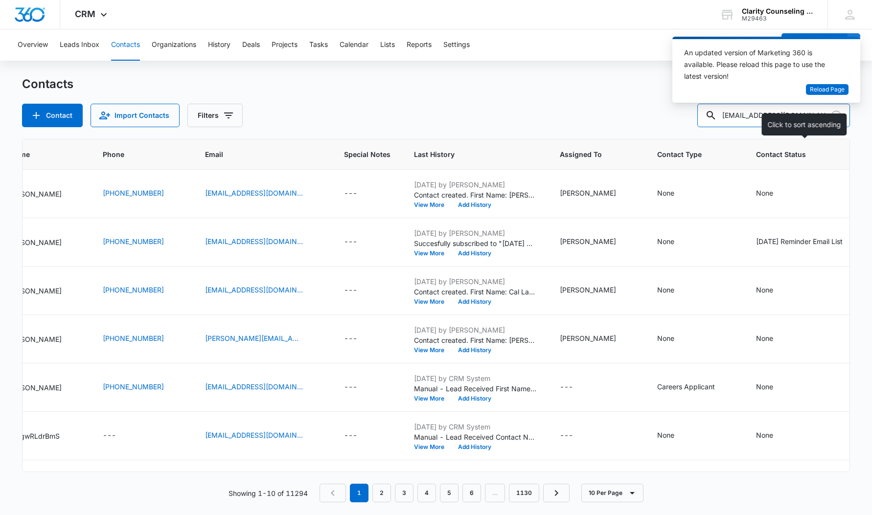
type input "[EMAIL_ADDRESS][DOMAIN_NAME]"
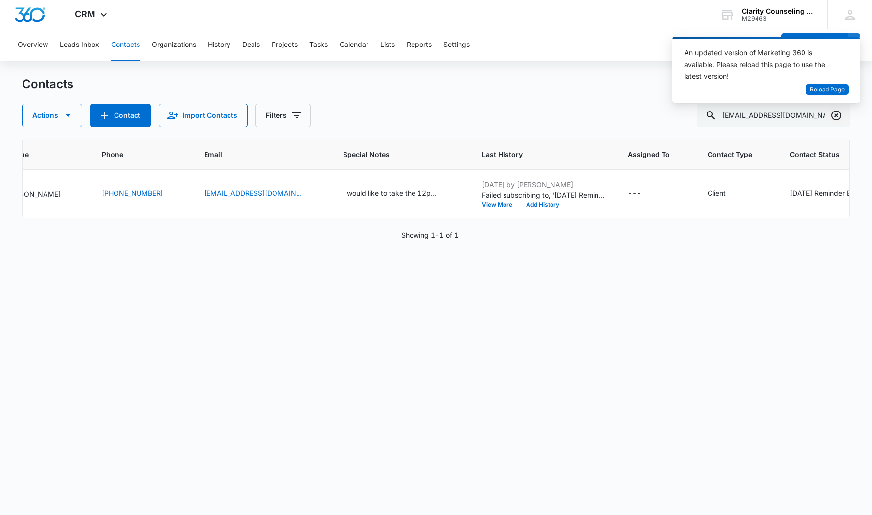
click at [836, 120] on icon "Clear" at bounding box center [836, 116] width 12 height 12
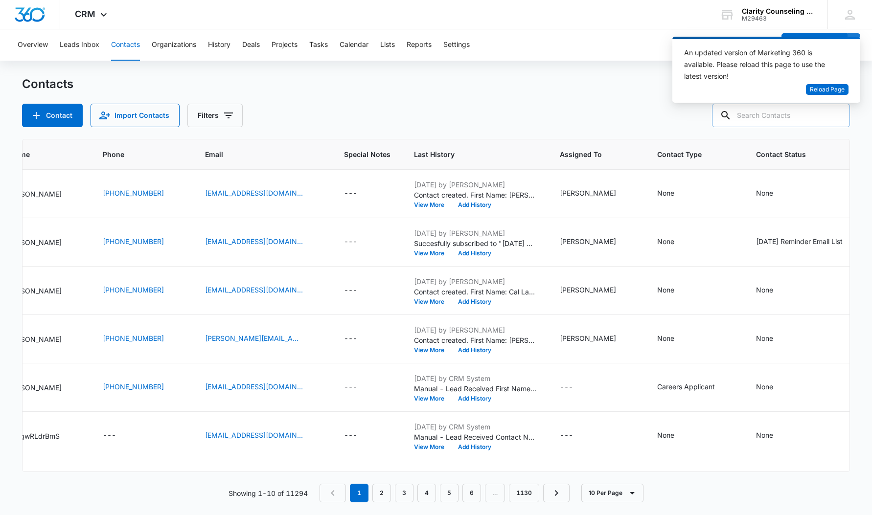
paste input "[EMAIL_ADDRESS][DOMAIN_NAME]"
type input "[EMAIL_ADDRESS][DOMAIN_NAME]"
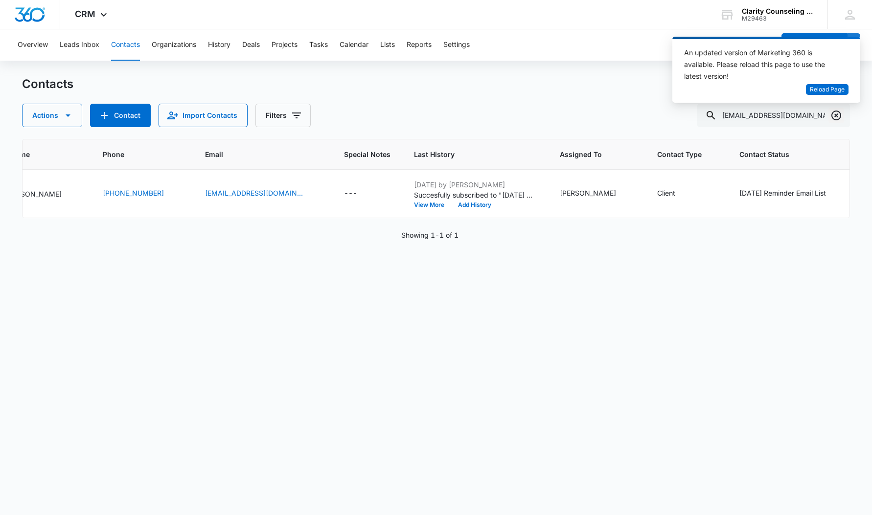
click at [836, 111] on icon "Clear" at bounding box center [836, 116] width 10 height 10
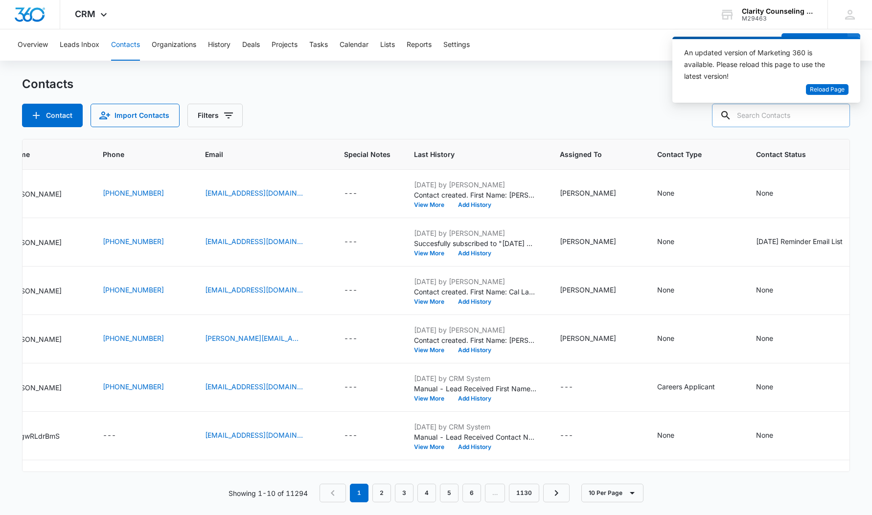
paste input "[EMAIL_ADDRESS][DOMAIN_NAME]"
type input "[EMAIL_ADDRESS][DOMAIN_NAME]"
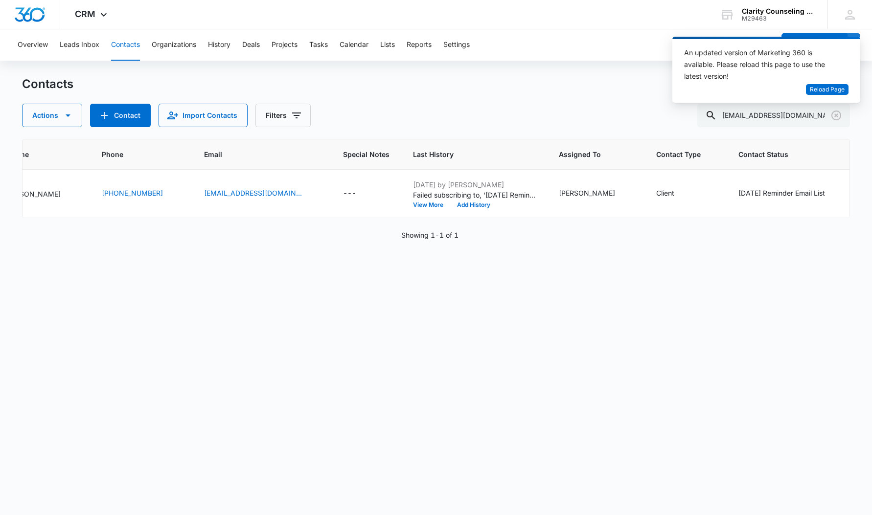
click at [835, 108] on div "An updated version of Marketing 360 is available. Please reload this page to us…" at bounding box center [766, 74] width 188 height 74
click at [838, 113] on icon "Clear" at bounding box center [836, 116] width 12 height 12
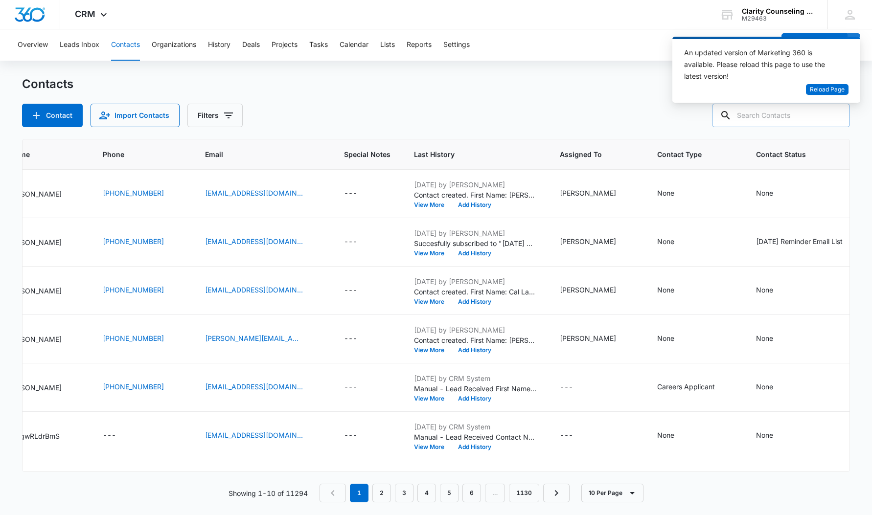
paste input "[EMAIL_ADDRESS][DOMAIN_NAME]"
type input "[EMAIL_ADDRESS][DOMAIN_NAME]"
